Goal: Transaction & Acquisition: Purchase product/service

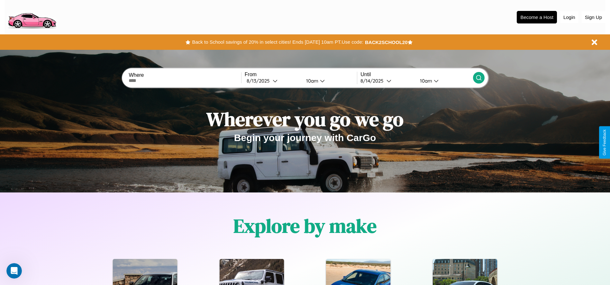
scroll to position [133, 0]
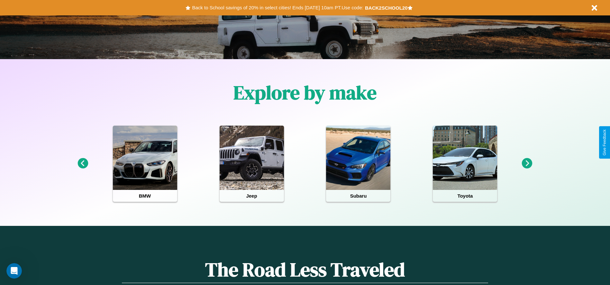
click at [527, 164] on icon at bounding box center [526, 163] width 11 height 11
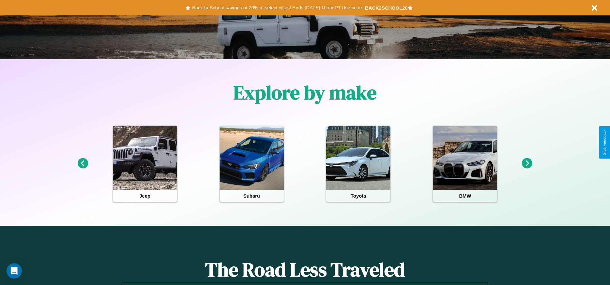
click at [83, 164] on icon at bounding box center [82, 163] width 11 height 11
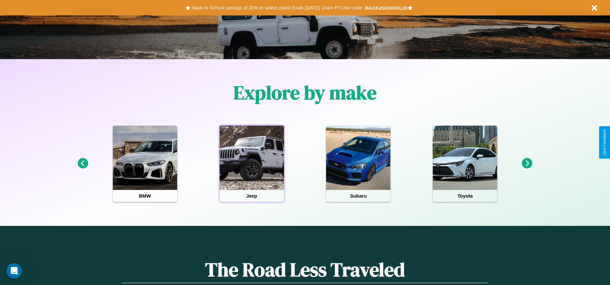
click at [251, 164] on div at bounding box center [251, 158] width 64 height 64
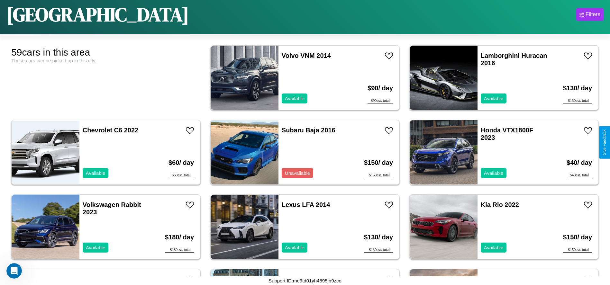
scroll to position [966, 0]
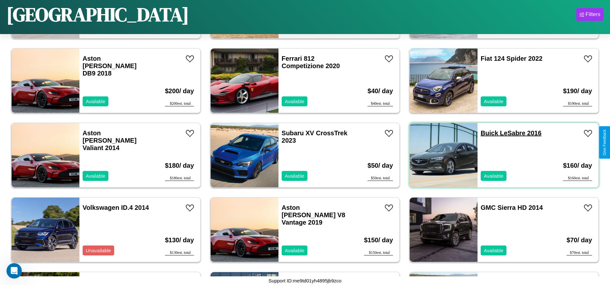
click at [485, 133] on link "Buick LeSabre 2016" at bounding box center [510, 132] width 61 height 7
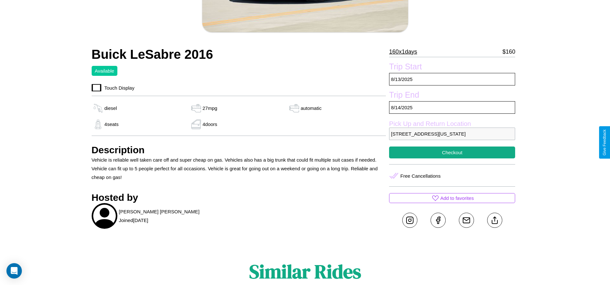
scroll to position [174, 0]
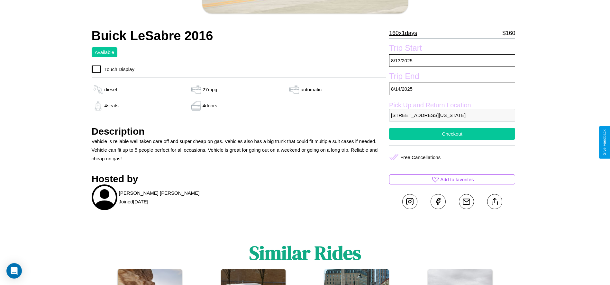
click at [452, 140] on button "Checkout" at bounding box center [452, 134] width 126 height 12
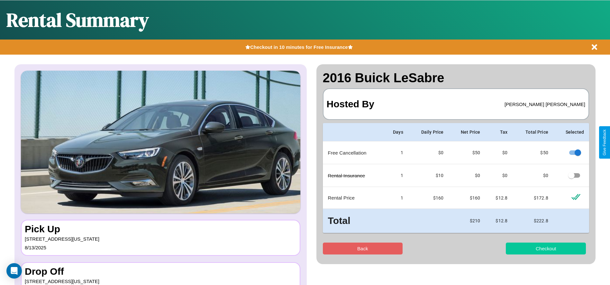
click at [545, 248] on button "Checkout" at bounding box center [545, 249] width 80 height 12
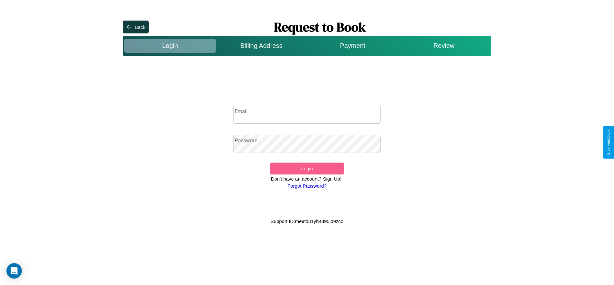
click at [332, 179] on p "Sign Up!" at bounding box center [333, 178] width 22 height 9
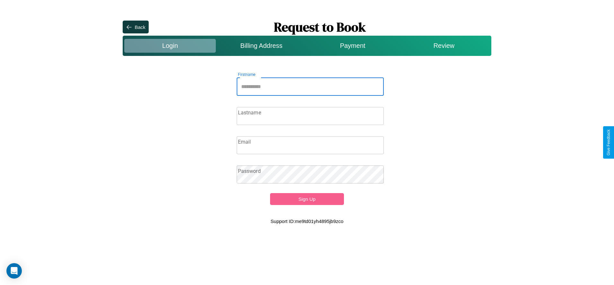
click at [310, 86] on input "Firstname" at bounding box center [310, 87] width 147 height 18
type input "********"
click at [310, 116] on input "Lastname" at bounding box center [310, 116] width 147 height 18
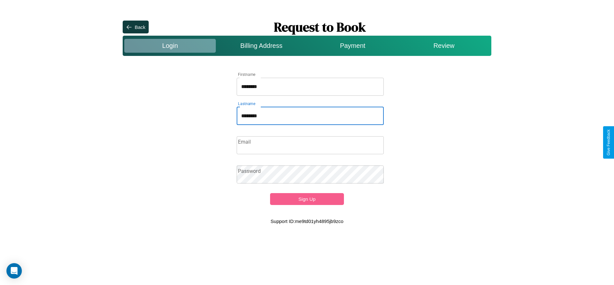
type input "********"
click at [310, 145] on input "Email" at bounding box center [310, 145] width 147 height 18
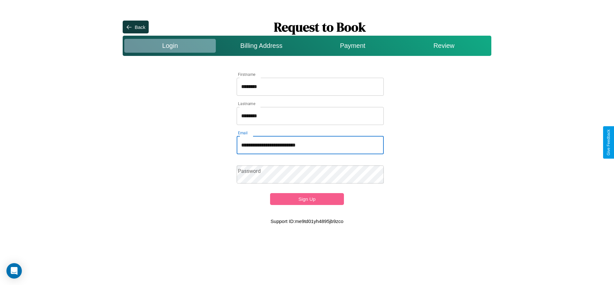
type input "**********"
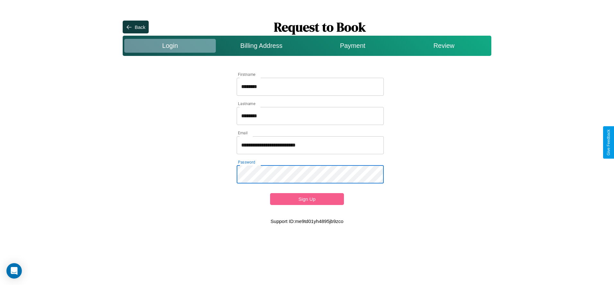
click at [307, 199] on button "Sign Up" at bounding box center [307, 199] width 74 height 12
